Goal: Task Accomplishment & Management: Complete application form

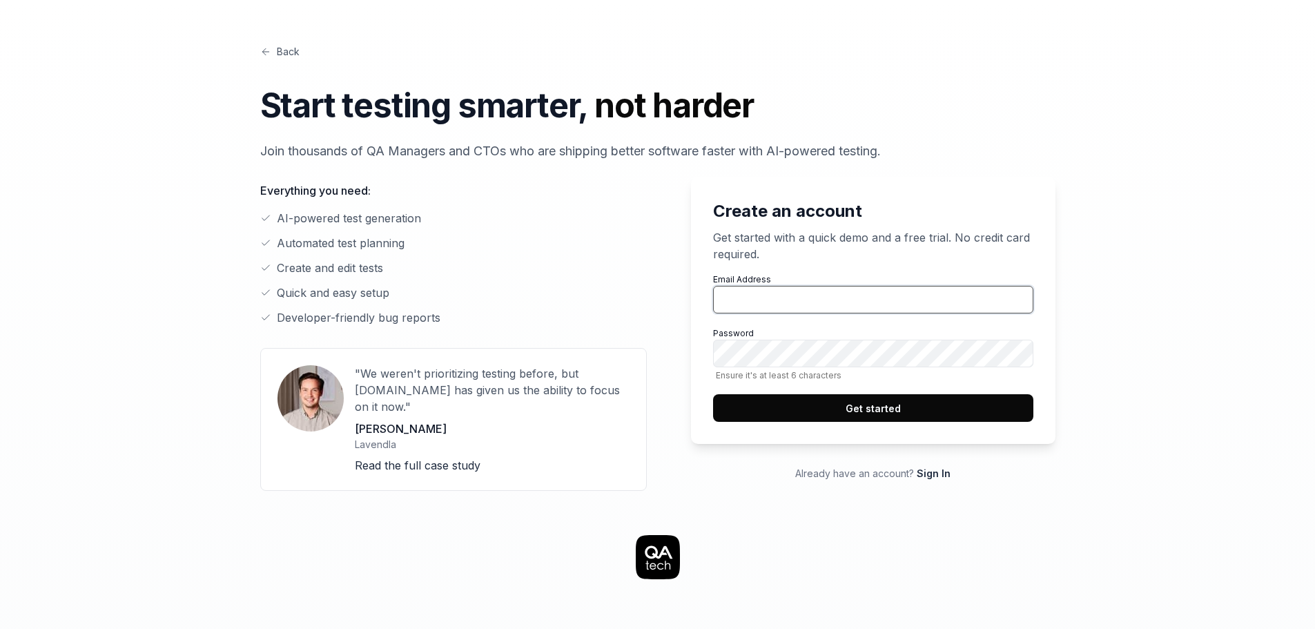
click at [816, 297] on input "Email Address" at bounding box center [873, 300] width 320 height 28
type input "[PERSON_NAME][EMAIL_ADDRESS][PERSON_NAME][DOMAIN_NAME]"
click at [899, 413] on button "Get started" at bounding box center [873, 408] width 320 height 28
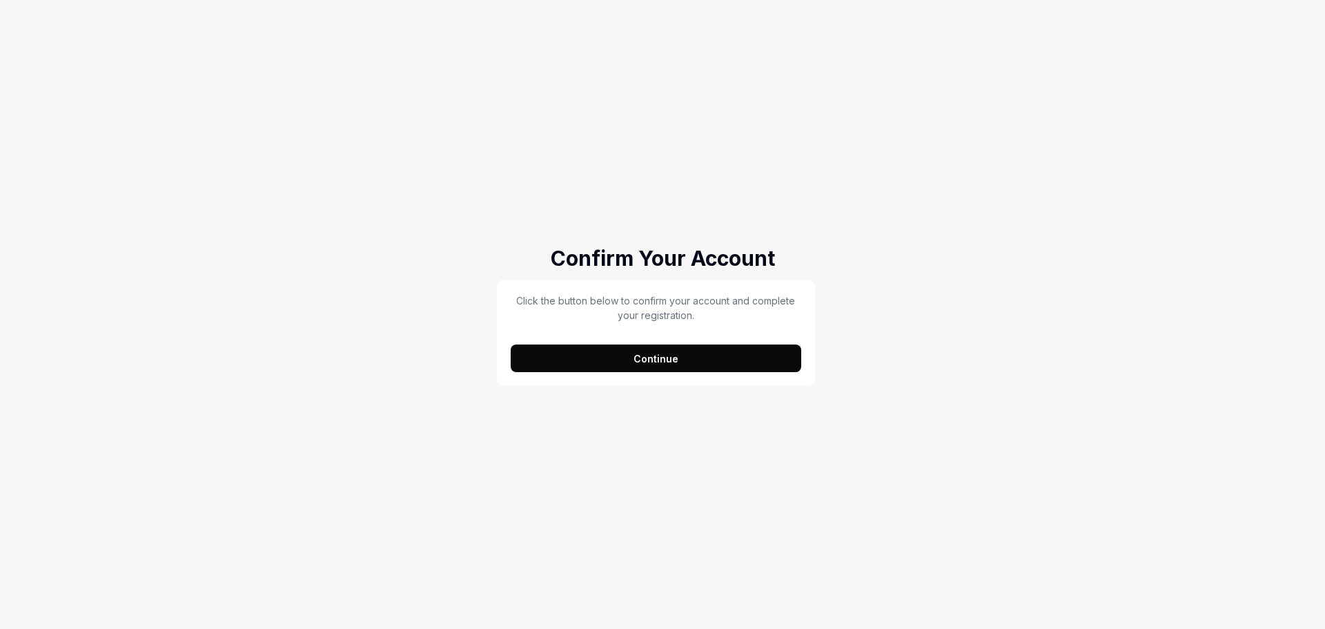
click at [616, 353] on button "Continue" at bounding box center [656, 358] width 291 height 28
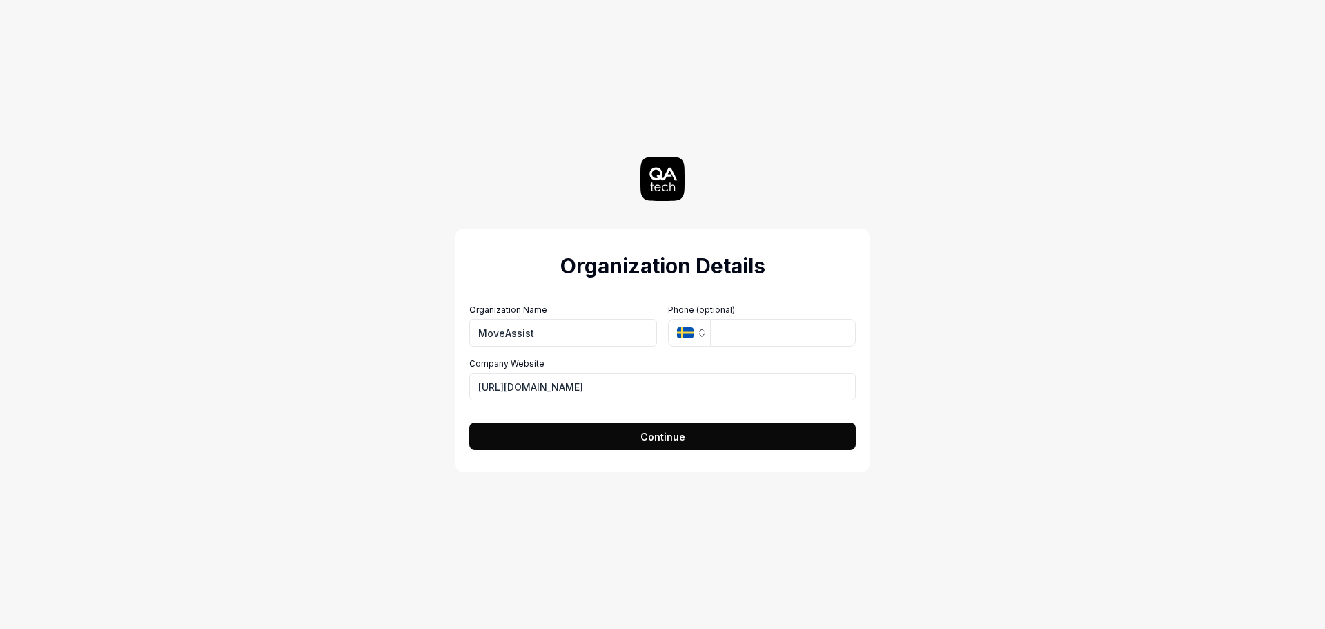
type input "MoveAssist"
click at [643, 438] on span "Continue" at bounding box center [662, 436] width 45 height 14
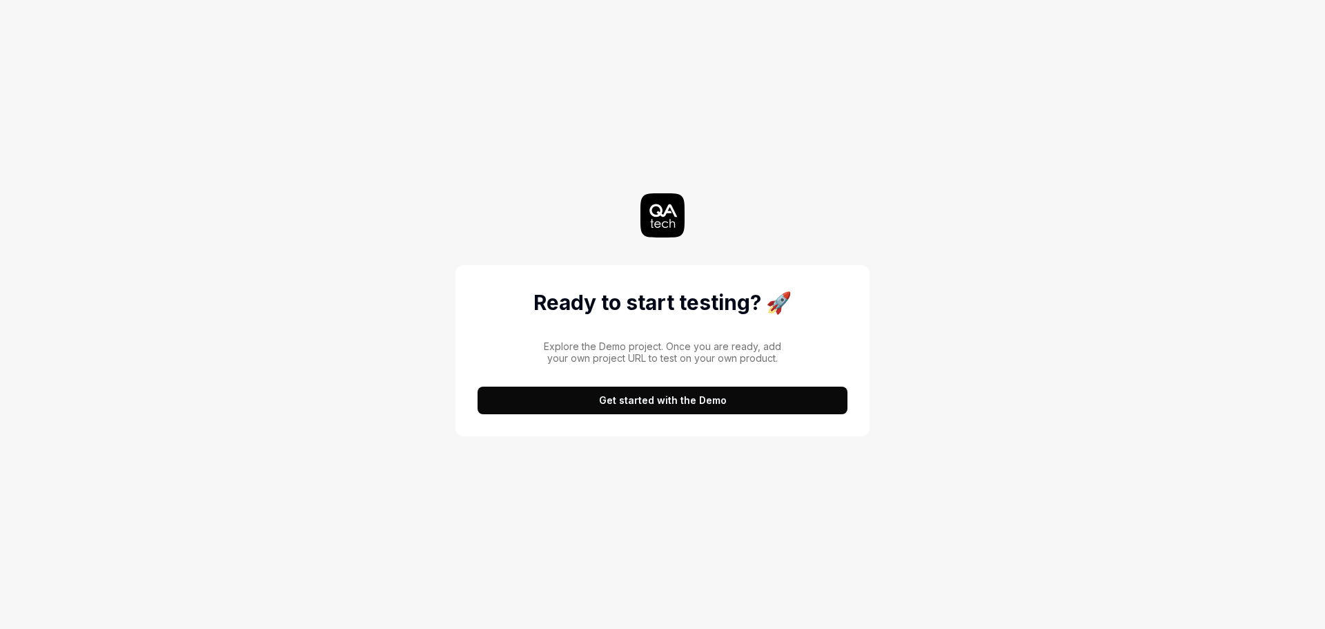
click at [629, 404] on button "Get started with the Demo" at bounding box center [663, 400] width 370 height 28
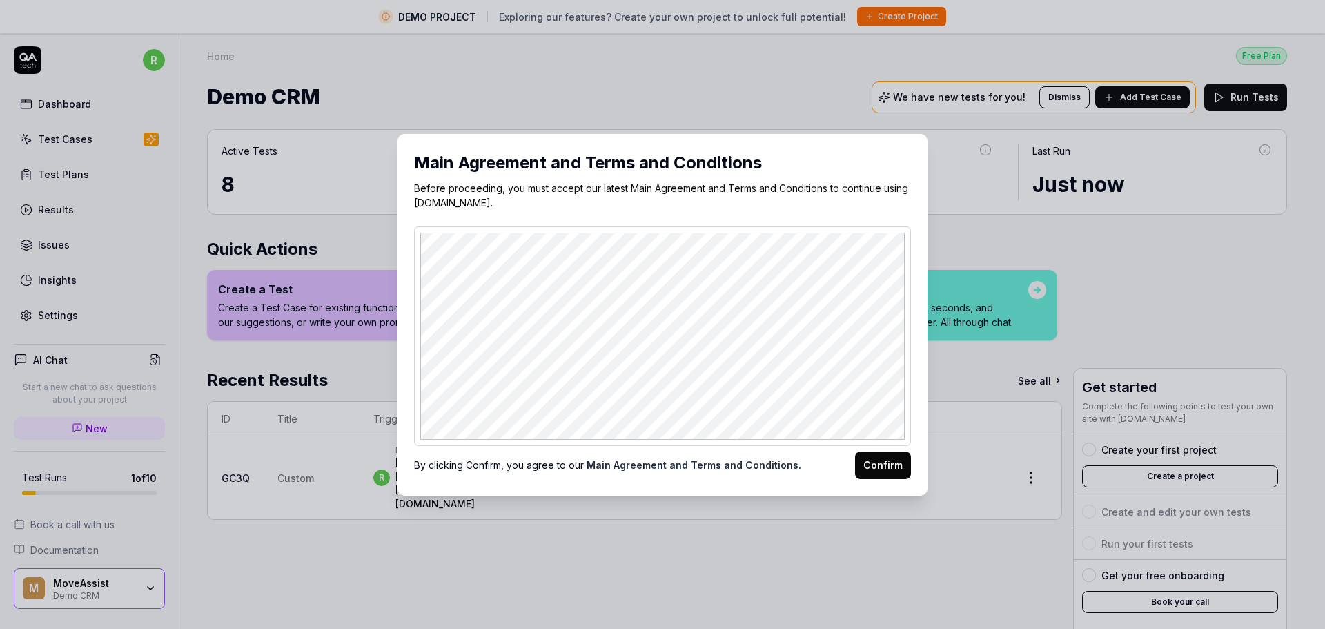
click at [880, 469] on button "Confirm" at bounding box center [883, 465] width 56 height 28
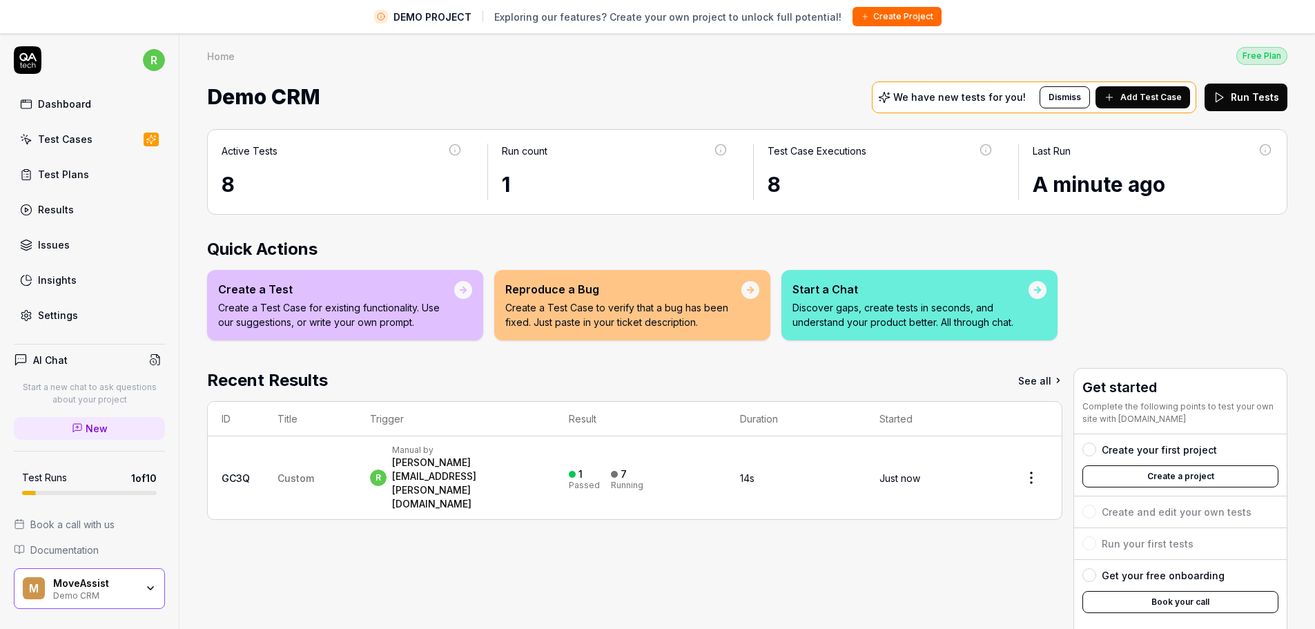
click at [385, 14] on icon at bounding box center [381, 16] width 8 height 8
